Goal: Transaction & Acquisition: Purchase product/service

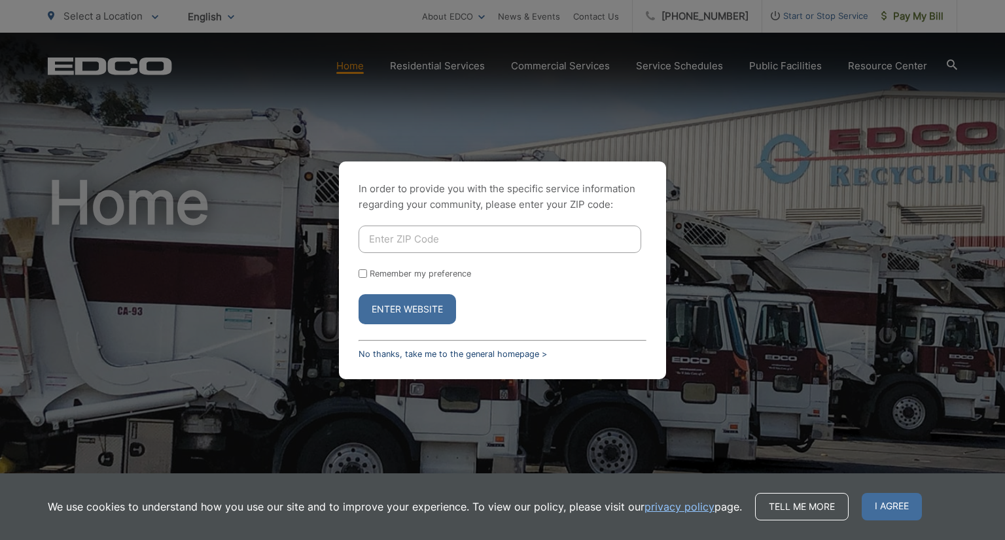
click at [436, 354] on link "No thanks, take me to the general homepage >" at bounding box center [453, 354] width 188 height 10
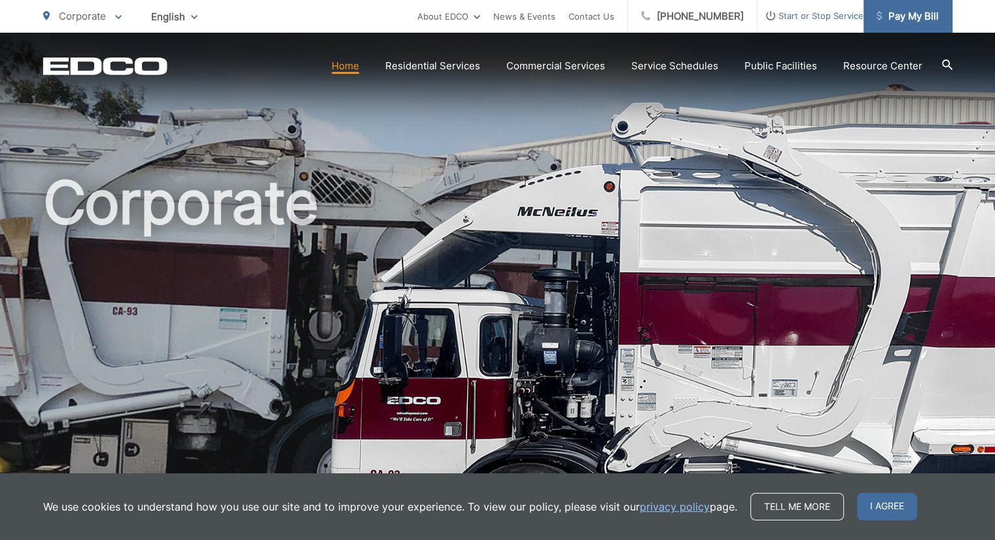
click at [913, 9] on span "Pay My Bill" at bounding box center [908, 17] width 62 height 16
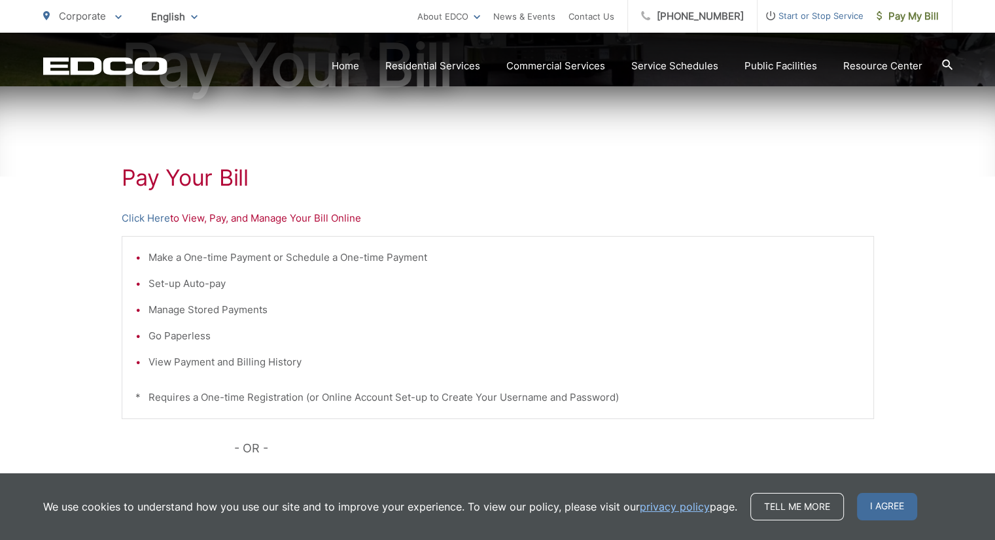
scroll to position [213, 0]
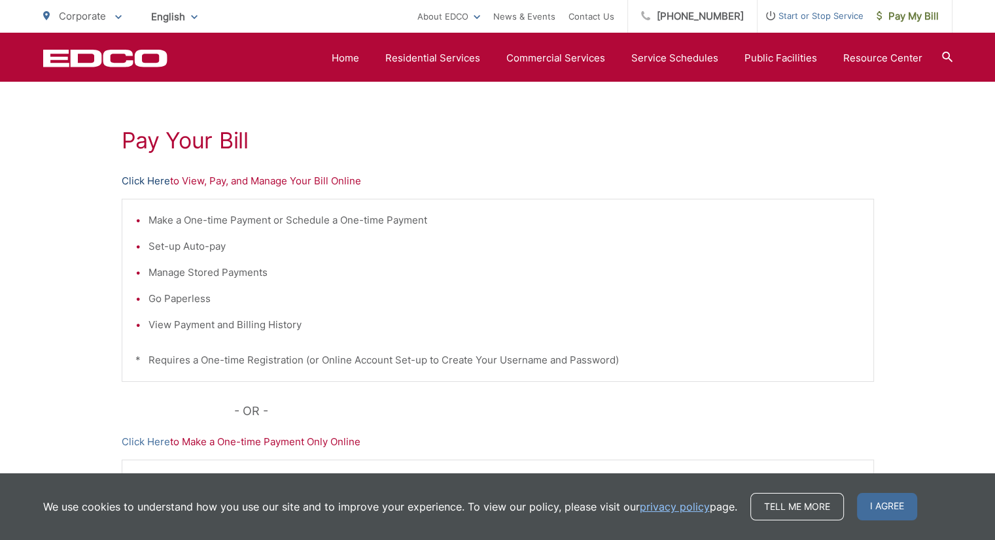
click at [137, 181] on link "Click Here" at bounding box center [146, 181] width 48 height 16
